Goal: Information Seeking & Learning: Learn about a topic

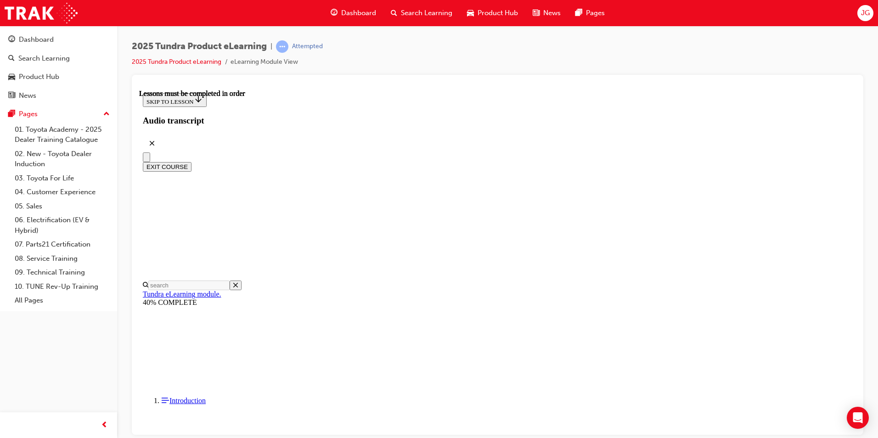
scroll to position [606, 0]
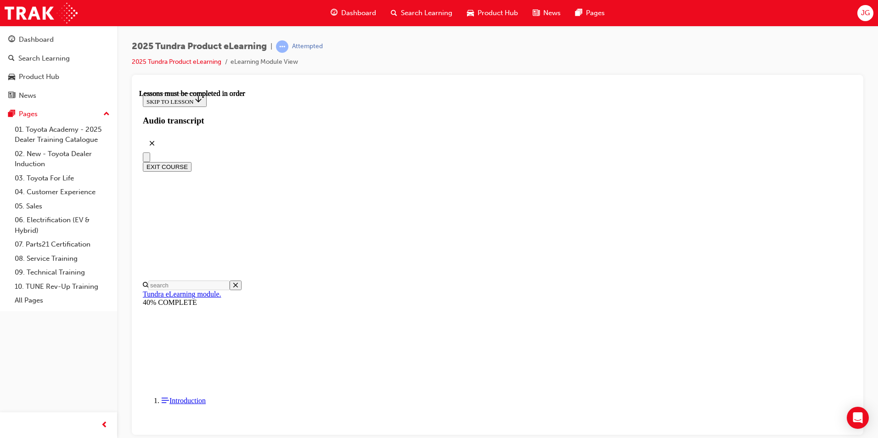
scroll to position [637, 0]
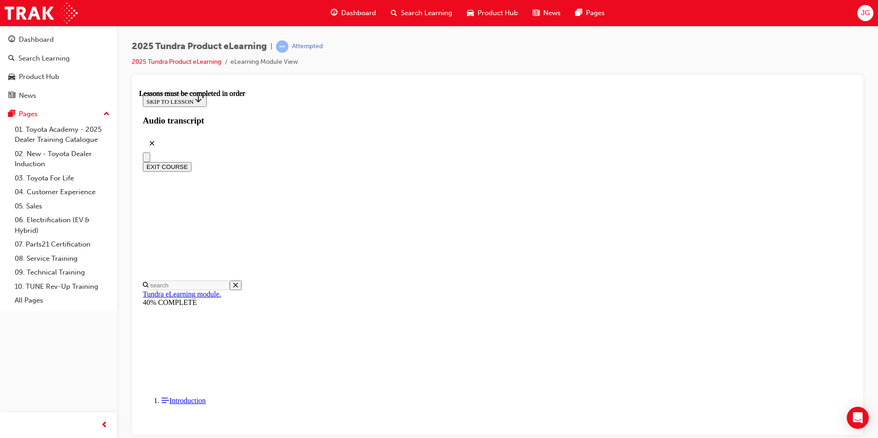
scroll to position [0, 0]
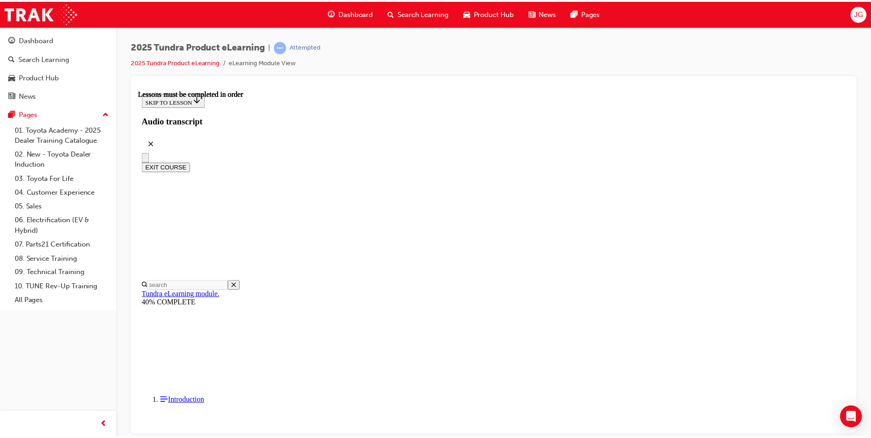
scroll to position [284, 0]
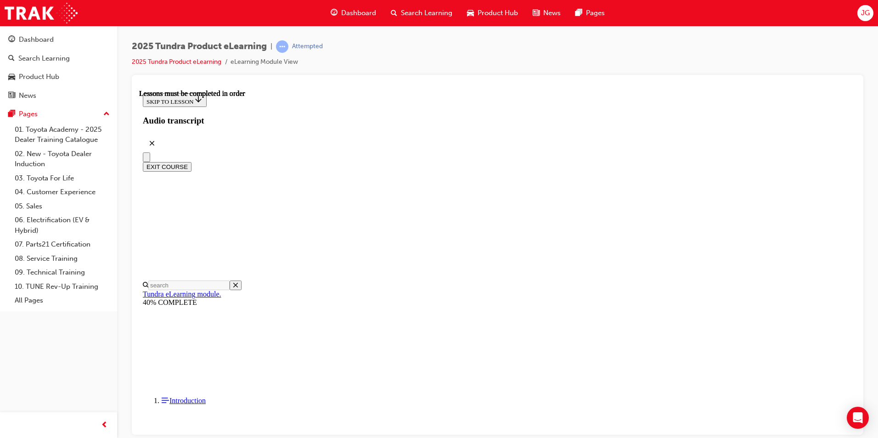
click at [349, 9] on span "Dashboard" at bounding box center [358, 13] width 35 height 11
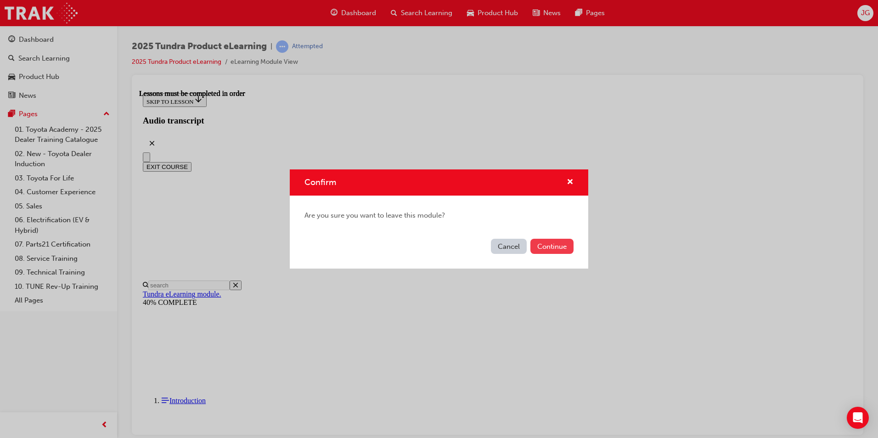
click at [544, 241] on button "Continue" at bounding box center [551, 246] width 43 height 15
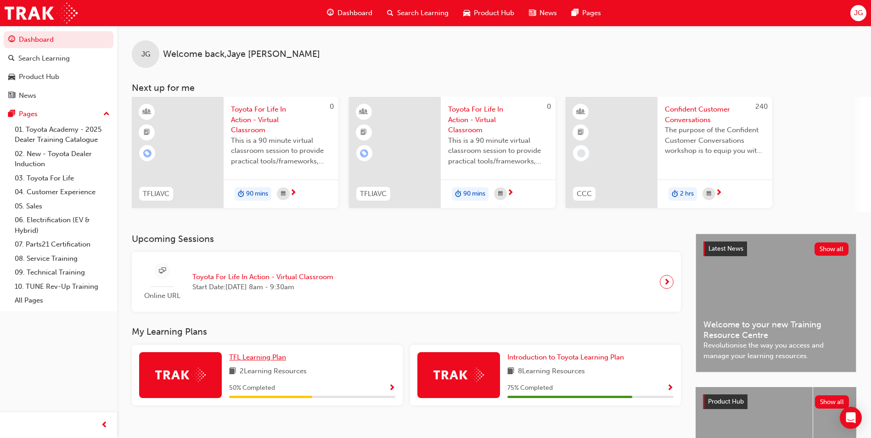
click at [265, 356] on span "TFL Learning Plan" at bounding box center [257, 357] width 57 height 8
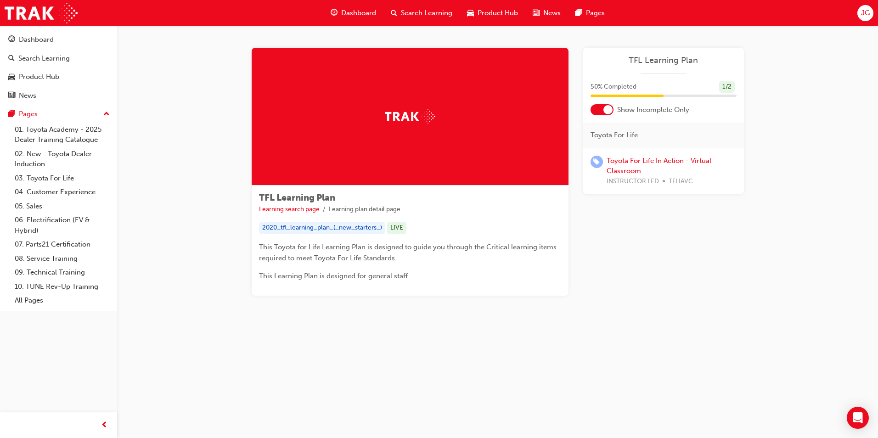
click at [351, 11] on span "Dashboard" at bounding box center [358, 13] width 35 height 11
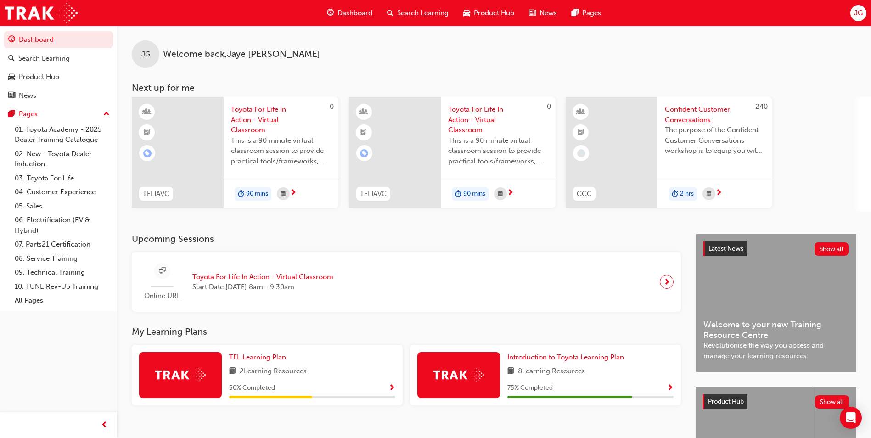
click at [358, 11] on span "Dashboard" at bounding box center [354, 13] width 35 height 11
click at [353, 14] on span "Dashboard" at bounding box center [354, 13] width 35 height 11
click at [357, 14] on span "Dashboard" at bounding box center [354, 13] width 35 height 11
click at [387, 16] on span "search-icon" at bounding box center [390, 12] width 6 height 11
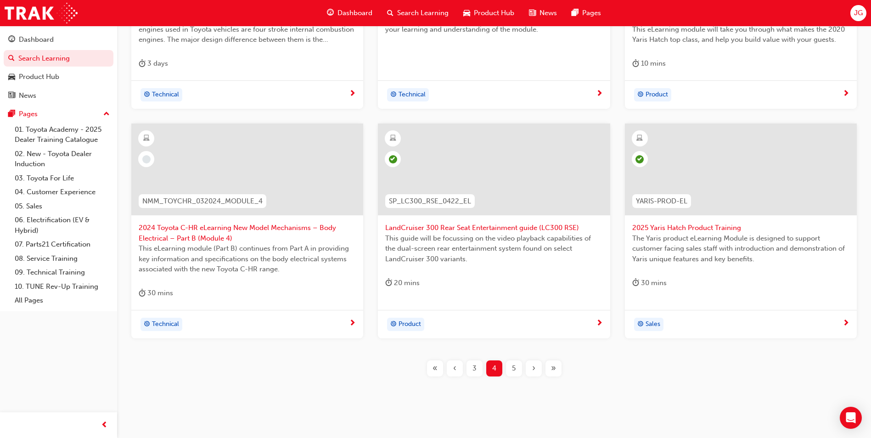
scroll to position [308, 0]
click at [473, 368] on span "3" at bounding box center [474, 368] width 4 height 11
